Goal: Find specific page/section: Find specific page/section

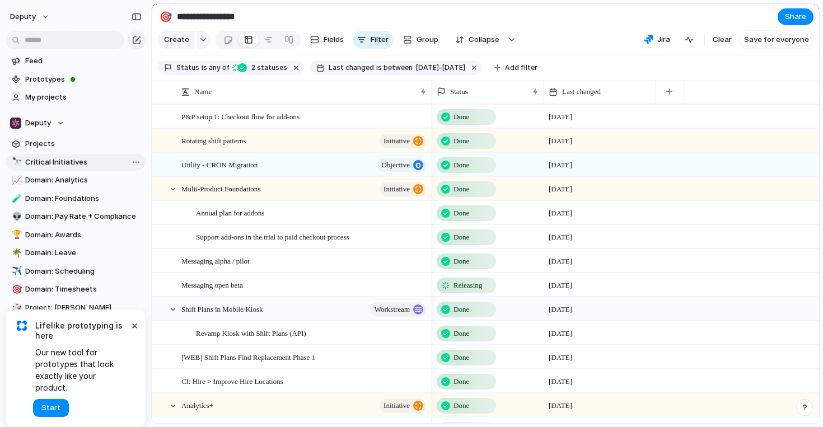
click at [65, 161] on span "Critical Initiatives" at bounding box center [83, 162] width 116 height 11
type input "**********"
